Goal: Check status: Check status

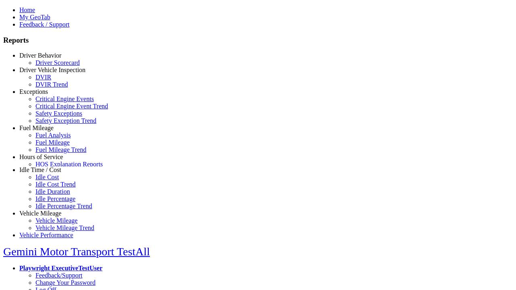
select select "**********"
type input "********"
type input "**********"
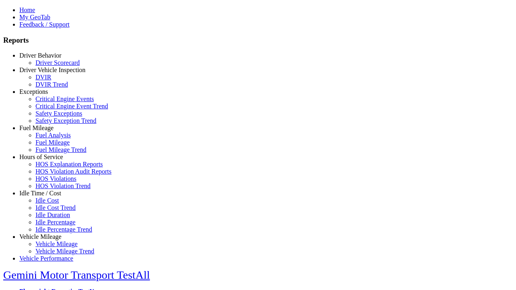
type input "**********"
